Goal: Task Accomplishment & Management: Use online tool/utility

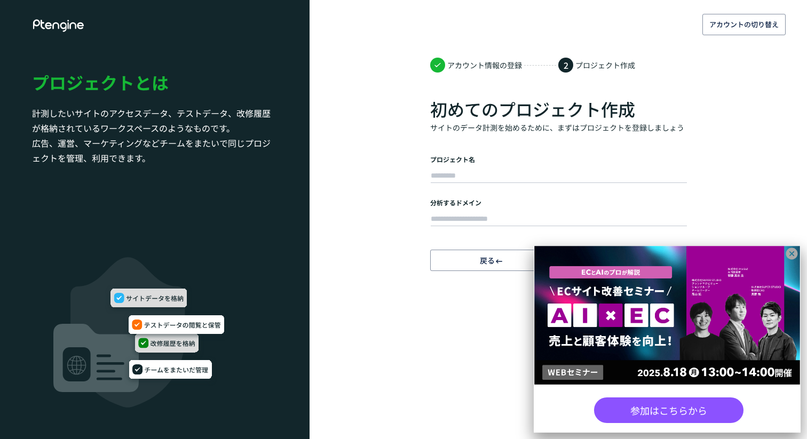
click at [476, 347] on body "アカウントの切り替え アカウント情報の登録 2 プロジェクト作成 初めてのプロジェクト作成 サイトのデータ計測を始めるために、まずはプロジェクトを登録しましょ…" at bounding box center [403, 219] width 807 height 439
click at [792, 252] on icon at bounding box center [791, 253] width 13 height 13
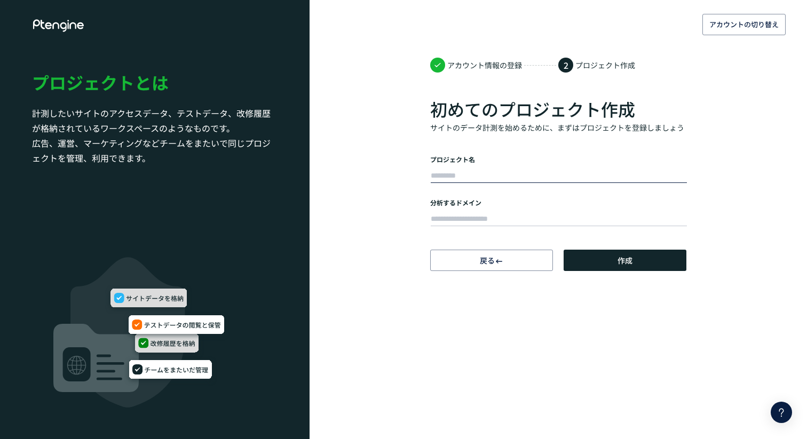
click at [503, 171] on input "text" at bounding box center [559, 176] width 256 height 15
type input "*******"
click at [486, 222] on input "text" at bounding box center [559, 219] width 256 height 15
paste input "**********"
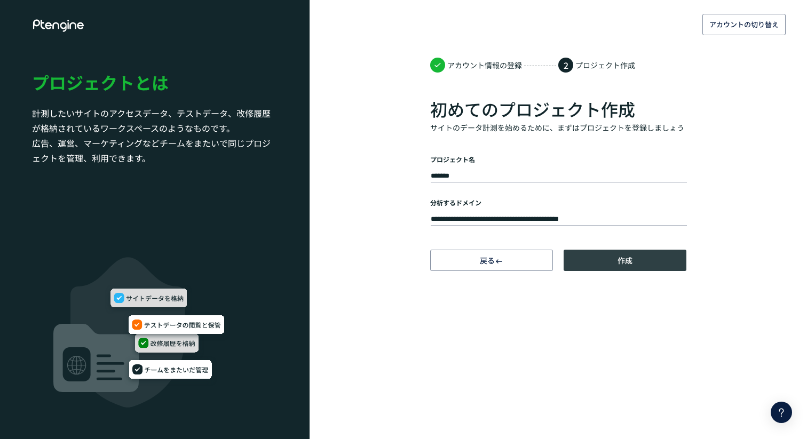
type input "**********"
click at [596, 260] on button "作成" at bounding box center [624, 260] width 123 height 21
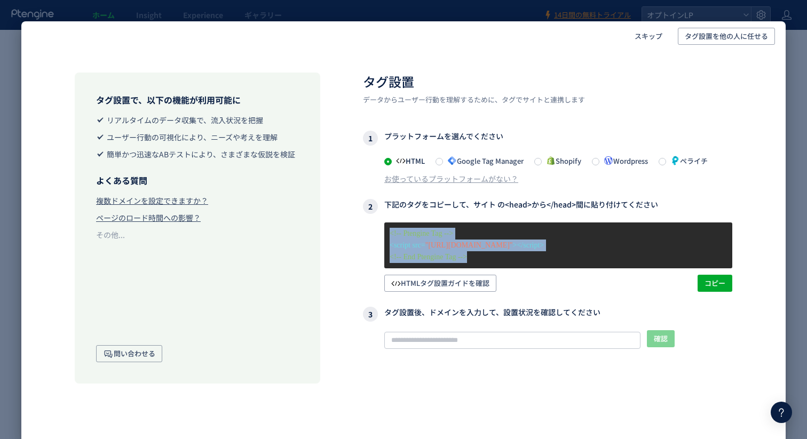
drag, startPoint x: 489, startPoint y: 264, endPoint x: 384, endPoint y: 222, distance: 113.0
click at [384, 222] on div "<!-- Ptengine Tag --> <script src= "[URL][DOMAIN_NAME]" ></script> <!-- End Pte…" at bounding box center [558, 245] width 348 height 46
copy div "<!-- Ptengine Tag --> <script src= "[URL][DOMAIN_NAME]" ></script> <!-- End Pte…"
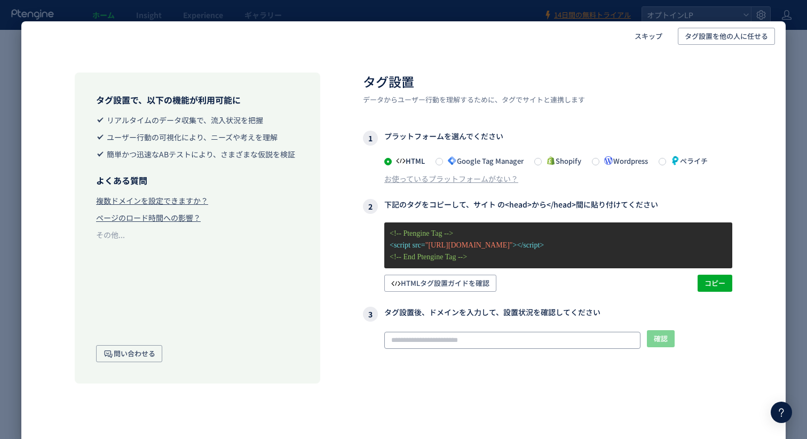
click at [469, 336] on input "text" at bounding box center [512, 340] width 256 height 17
paste input "**********"
type input "**********"
click at [668, 340] on button "確認" at bounding box center [661, 338] width 28 height 17
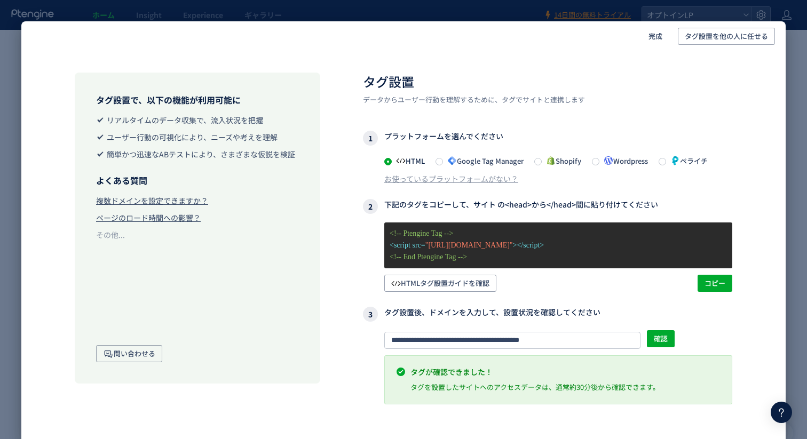
click at [796, 134] on div "完成 タグ設置を他の人に任せる タグ設置で、以下の機能が利用可能に リアルタイムのデータ収集で、流入状況を把握 ユーザー行動の可視化により、ニーズや考えを理解…" at bounding box center [403, 219] width 807 height 439
click at [793, 252] on div "完成 タグ設置を他の人に任せる タグ設置で、以下の機能が利用可能に リアルタイムのデータ収集で、流入状況を把握 ユーザー行動の可視化により、ニーズや考えを理解…" at bounding box center [403, 219] width 807 height 439
click at [659, 36] on span "完成" at bounding box center [655, 36] width 14 height 17
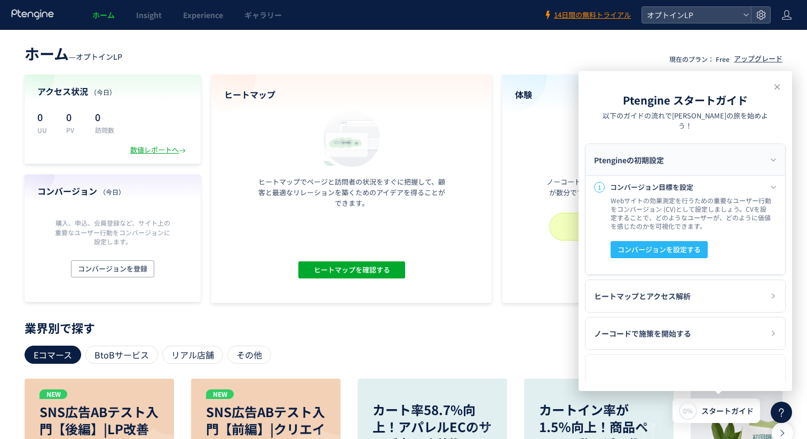
click at [376, 329] on p "業界別で探す" at bounding box center [404, 327] width 758 height 6
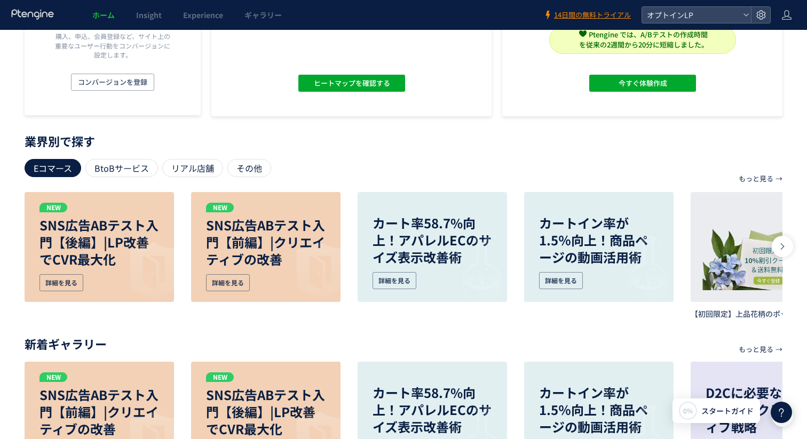
scroll to position [248, 0]
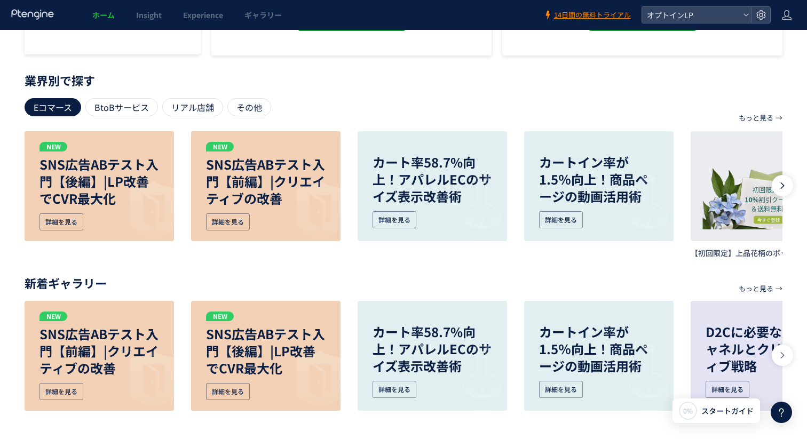
click at [789, 189] on div at bounding box center [781, 185] width 21 height 21
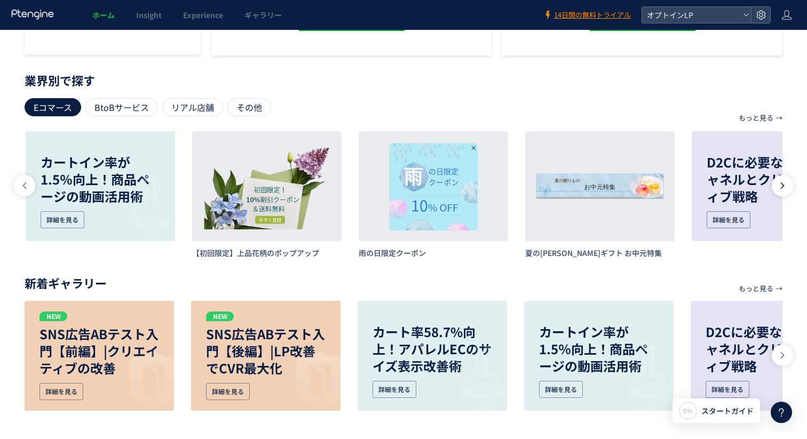
scroll to position [0, 499]
click at [789, 189] on div at bounding box center [781, 185] width 21 height 21
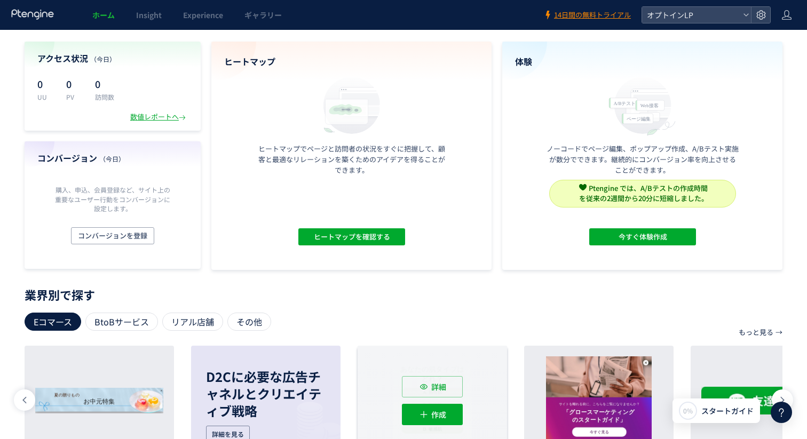
scroll to position [0, 0]
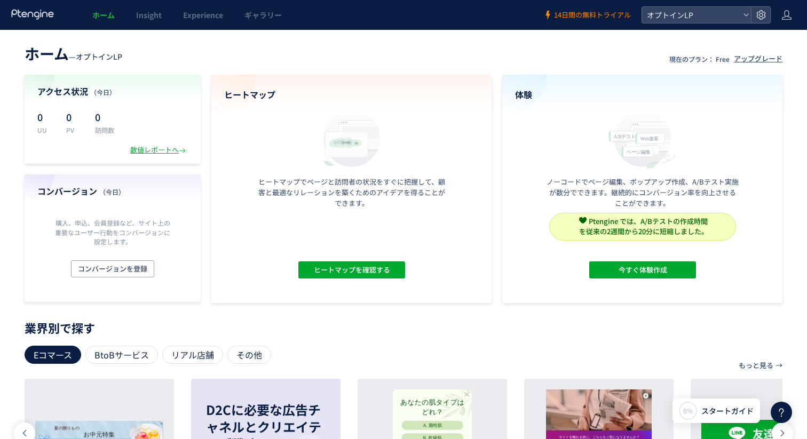
click at [568, 13] on span "14日間の無料トライアル" at bounding box center [592, 15] width 77 height 10
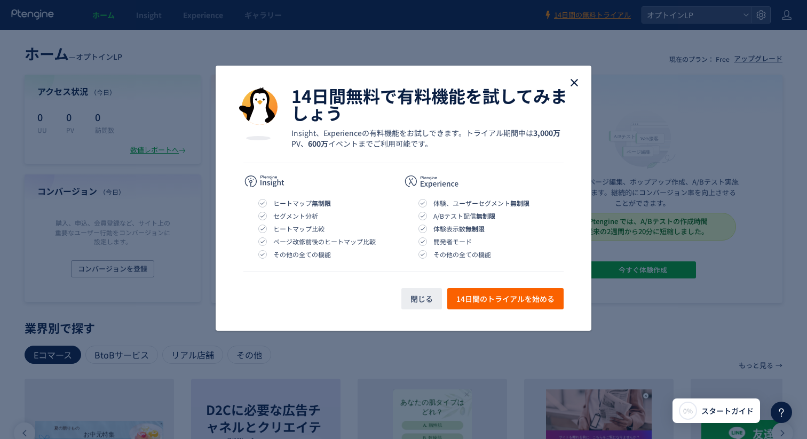
click at [578, 84] on icon "close" at bounding box center [574, 82] width 13 height 13
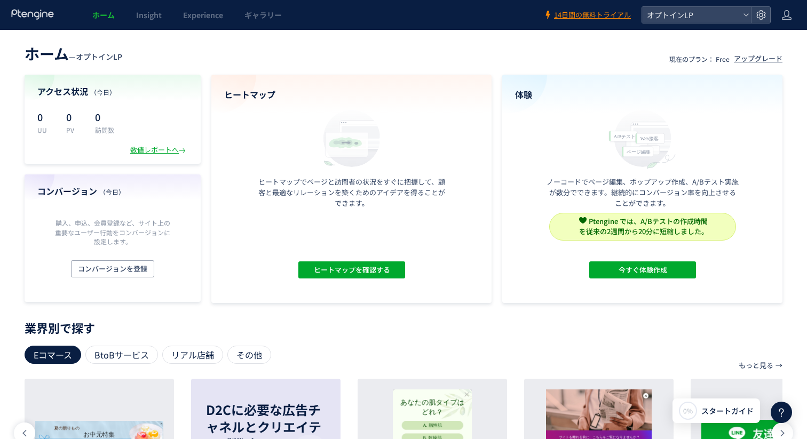
click at [495, 17] on div "ホーム Insight Experience ギャラリー" at bounding box center [271, 15] width 543 height 30
